Goal: Navigation & Orientation: Go to known website

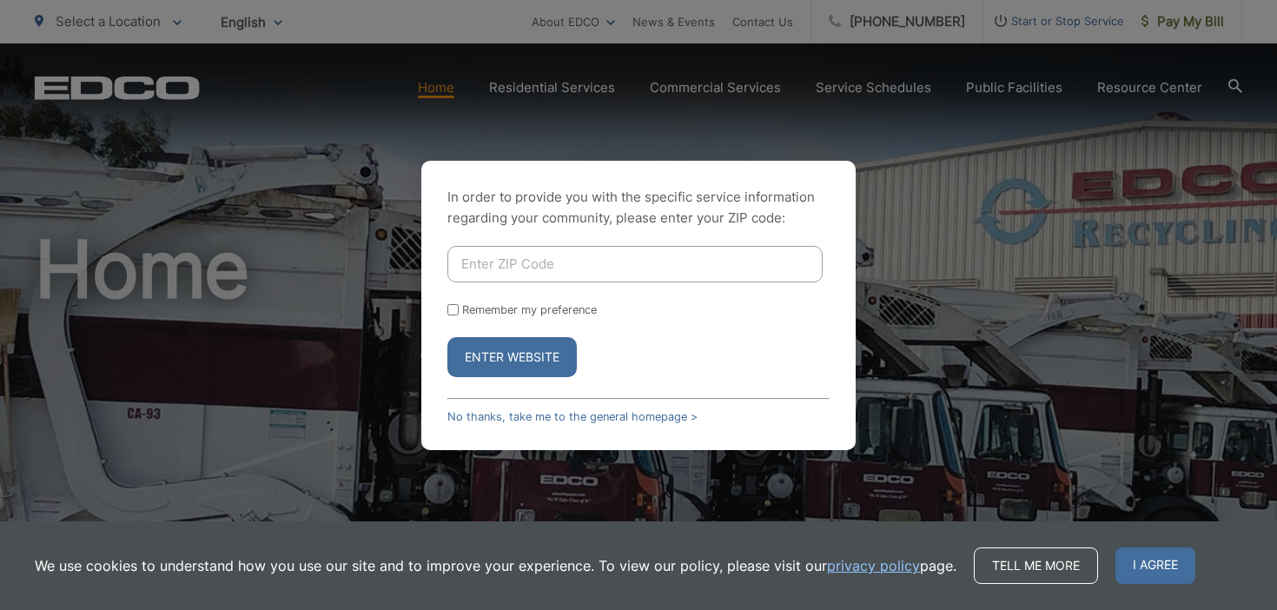
click at [692, 268] on input "Enter ZIP Code" at bounding box center [634, 264] width 375 height 36
type input "92021"
click at [549, 346] on button "Enter Website" at bounding box center [511, 357] width 129 height 40
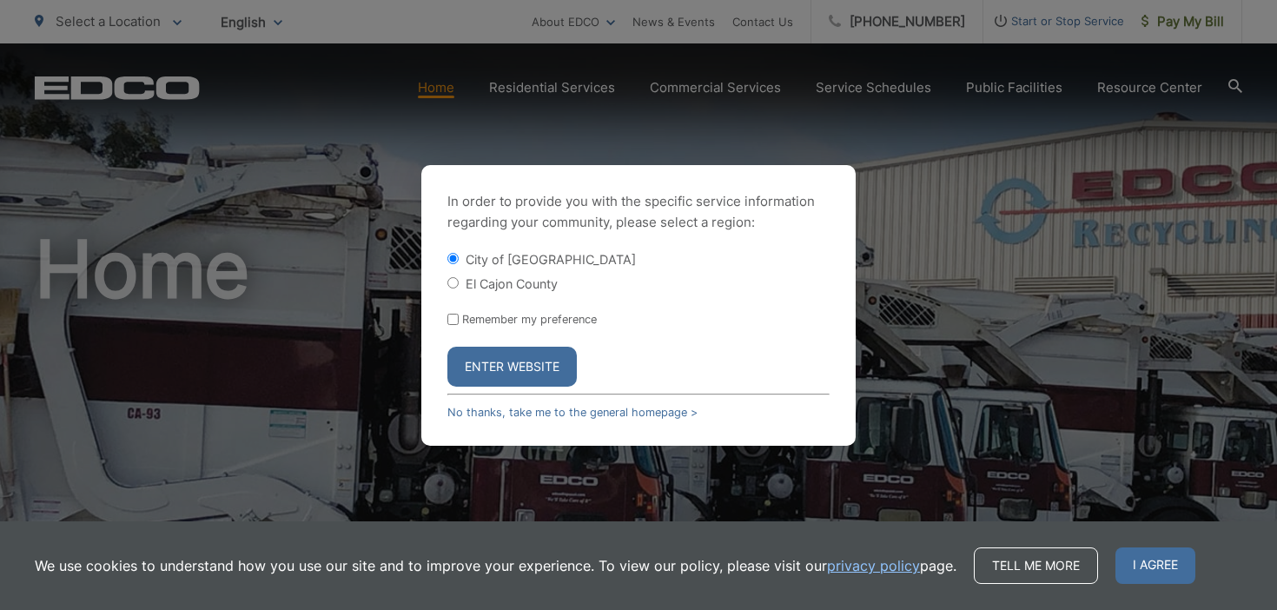
click at [506, 363] on button "Enter Website" at bounding box center [511, 367] width 129 height 40
